Goal: Check status: Check status

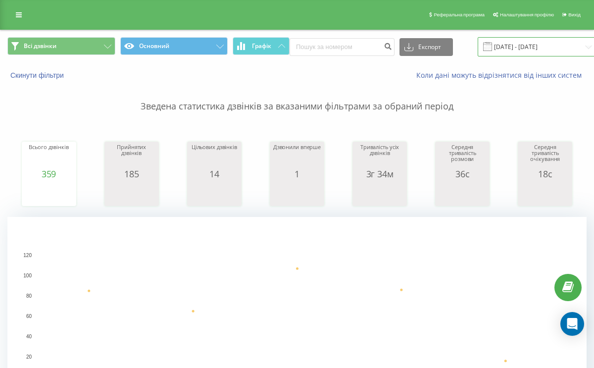
click at [525, 46] on input "[DATE] - [DATE]" at bounding box center [537, 46] width 120 height 19
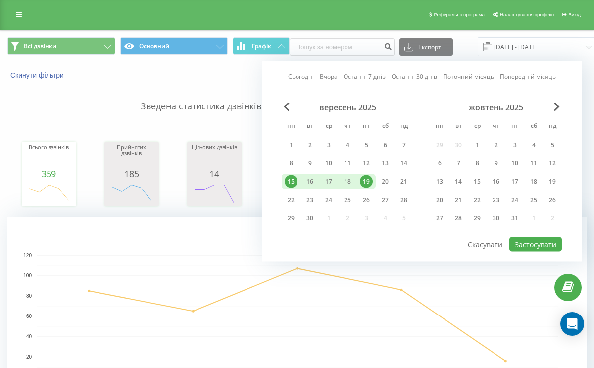
click at [369, 182] on div "19" at bounding box center [366, 181] width 13 height 13
click at [542, 248] on button "Застосувати" at bounding box center [535, 244] width 52 height 14
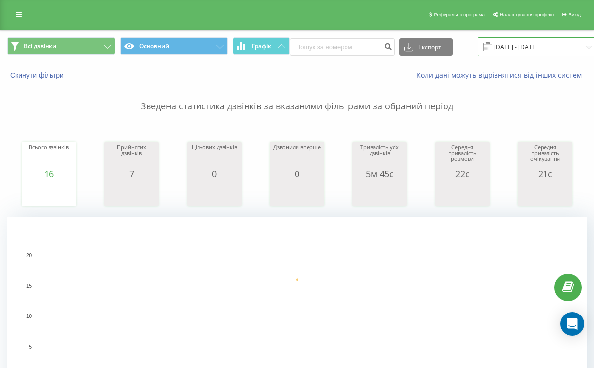
click at [516, 38] on input "[DATE] - [DATE]" at bounding box center [537, 46] width 120 height 19
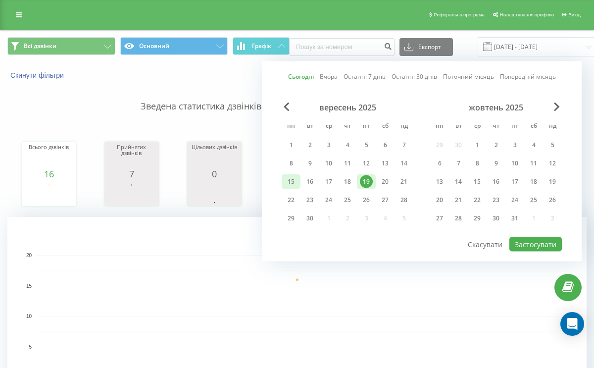
click at [288, 178] on div "15" at bounding box center [290, 181] width 13 height 13
click at [371, 175] on div "19" at bounding box center [366, 181] width 19 height 15
click at [519, 239] on button "Застосувати" at bounding box center [535, 244] width 52 height 14
type input "[DATE] - [DATE]"
